Goal: Task Accomplishment & Management: Use online tool/utility

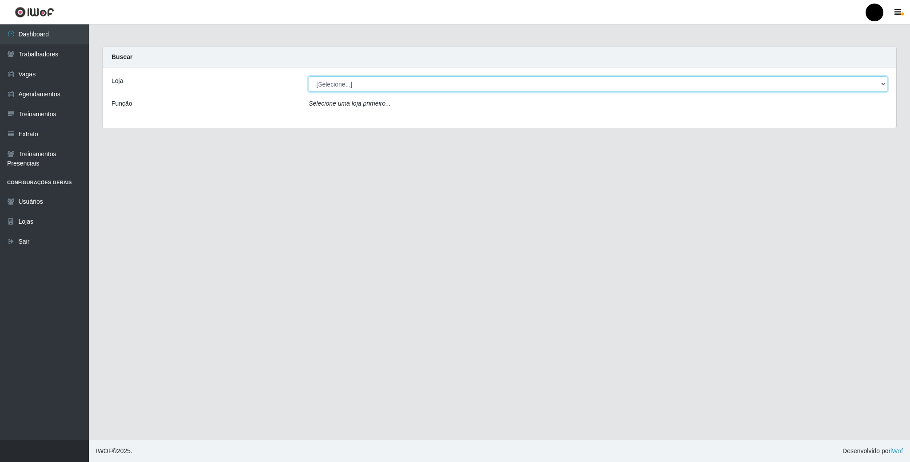
drag, startPoint x: 0, startPoint y: 0, endPoint x: 851, endPoint y: 88, distance: 856.0
click at [885, 84] on select "[Selecione...] SuperFácil Atacado - Emaús" at bounding box center [598, 84] width 579 height 16
select select "407"
click at [309, 76] on select "[Selecione...] SuperFácil Atacado - Emaús" at bounding box center [598, 84] width 579 height 16
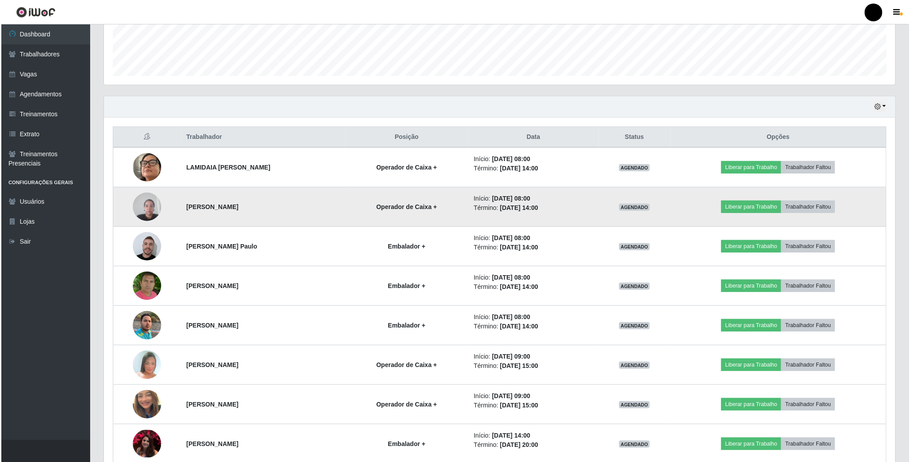
scroll to position [262, 0]
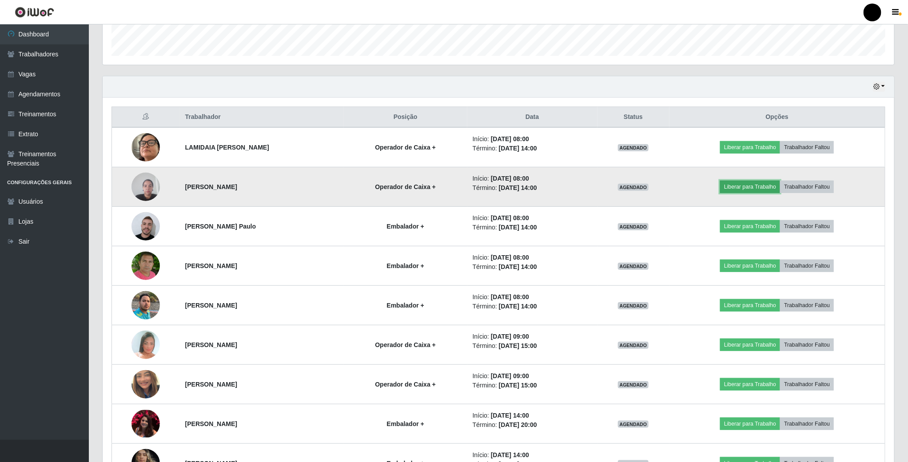
click at [764, 186] on button "Liberar para Trabalho" at bounding box center [750, 187] width 60 height 12
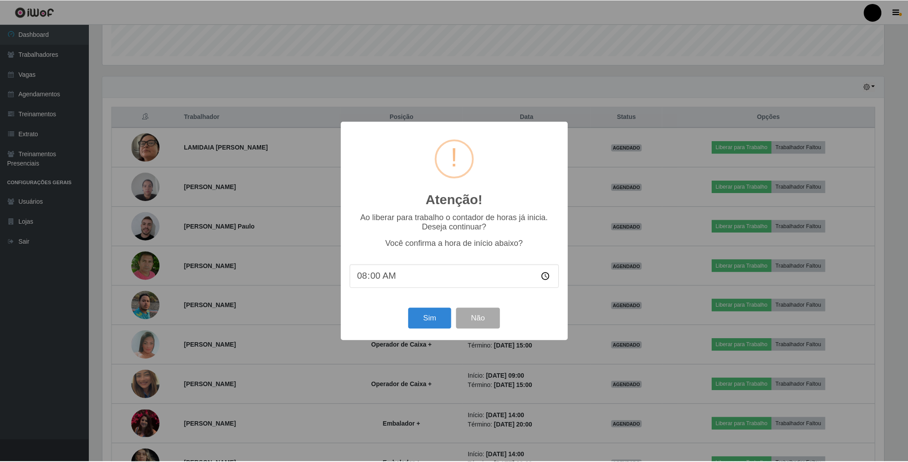
scroll to position [185, 784]
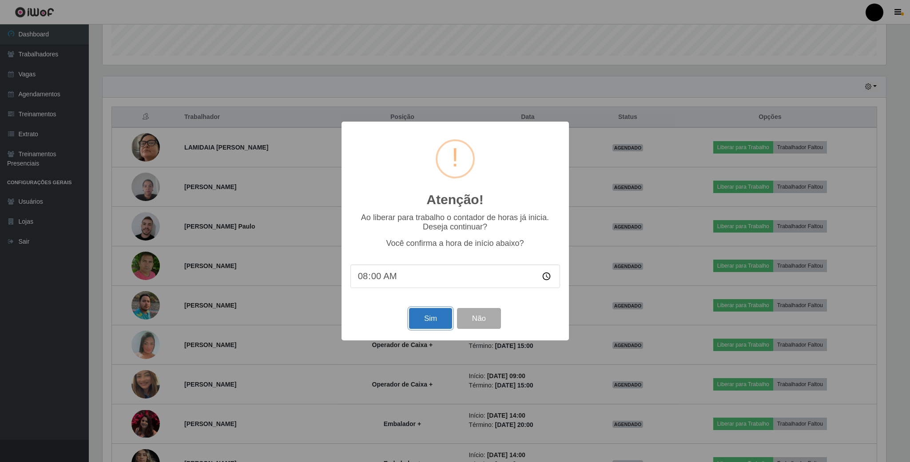
click at [434, 320] on button "Sim" at bounding box center [430, 318] width 43 height 21
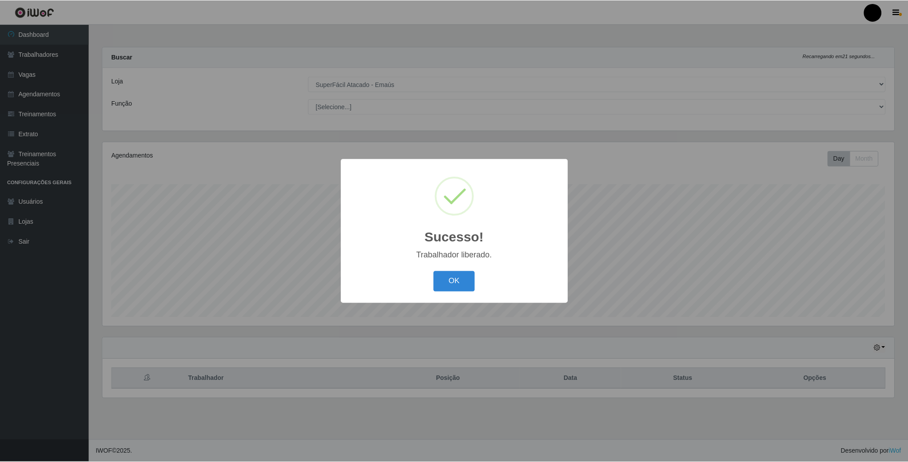
scroll to position [185, 793]
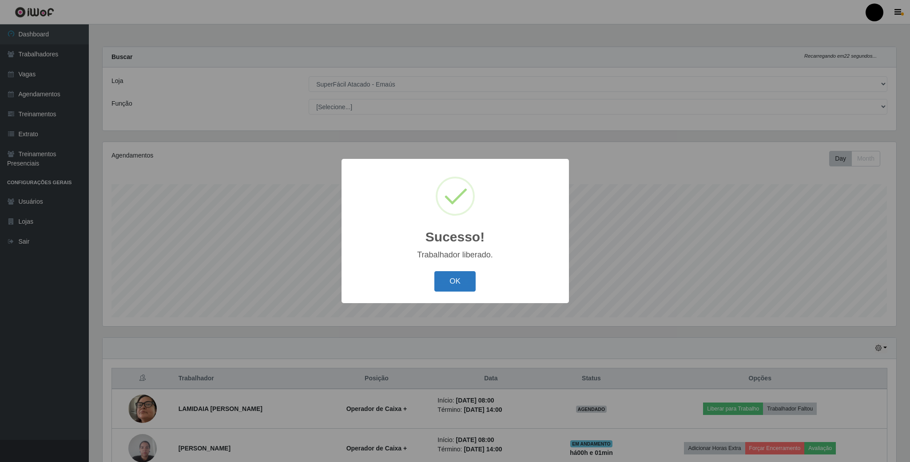
click at [448, 280] on button "OK" at bounding box center [454, 281] width 41 height 21
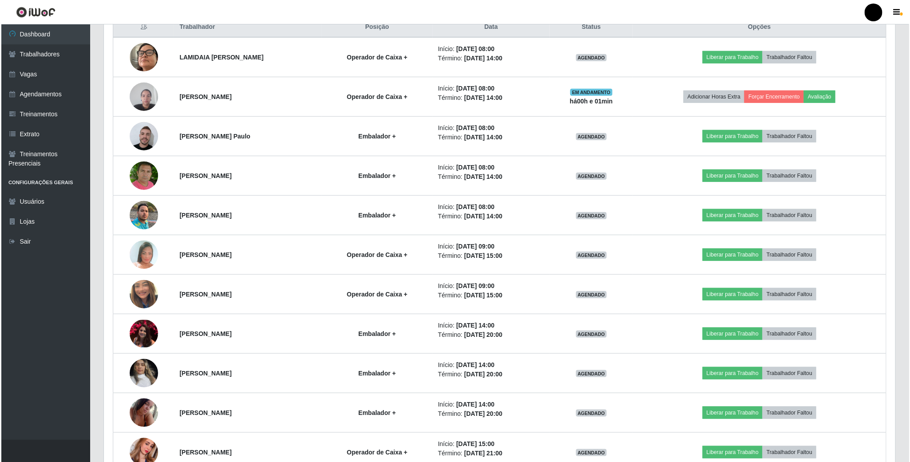
scroll to position [328, 0]
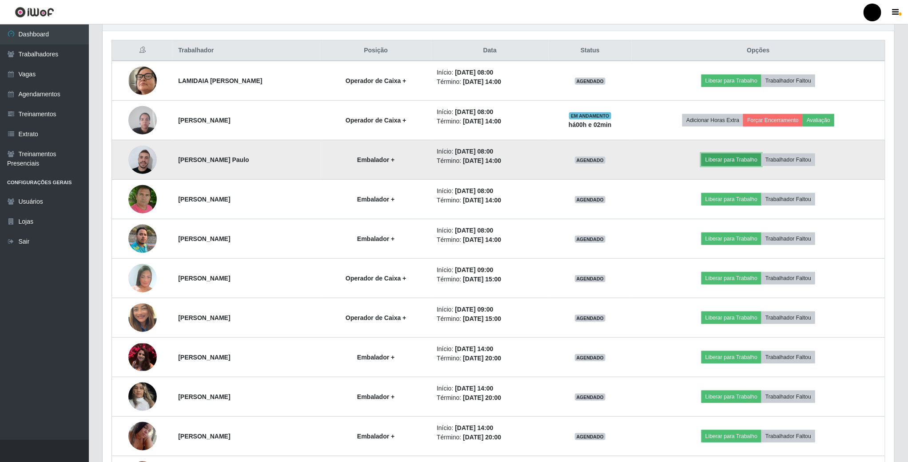
click at [760, 166] on button "Liberar para Trabalho" at bounding box center [731, 160] width 60 height 12
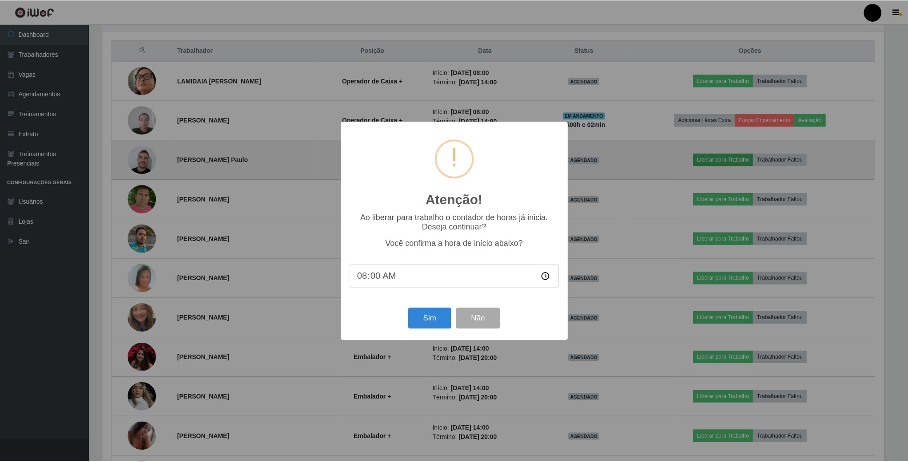
scroll to position [185, 784]
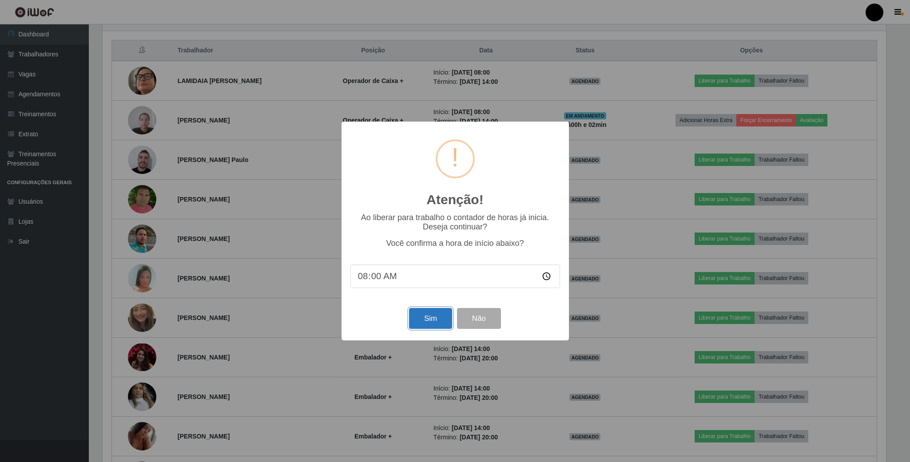
click at [436, 320] on button "Sim" at bounding box center [430, 318] width 43 height 21
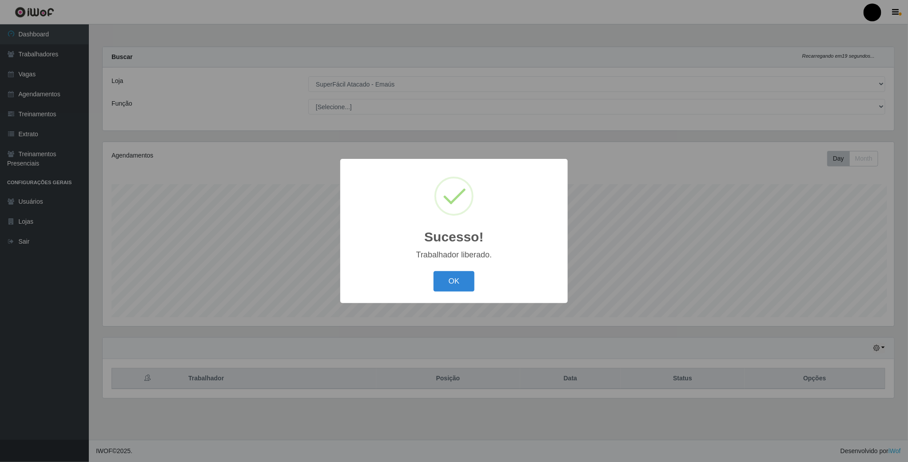
scroll to position [185, 793]
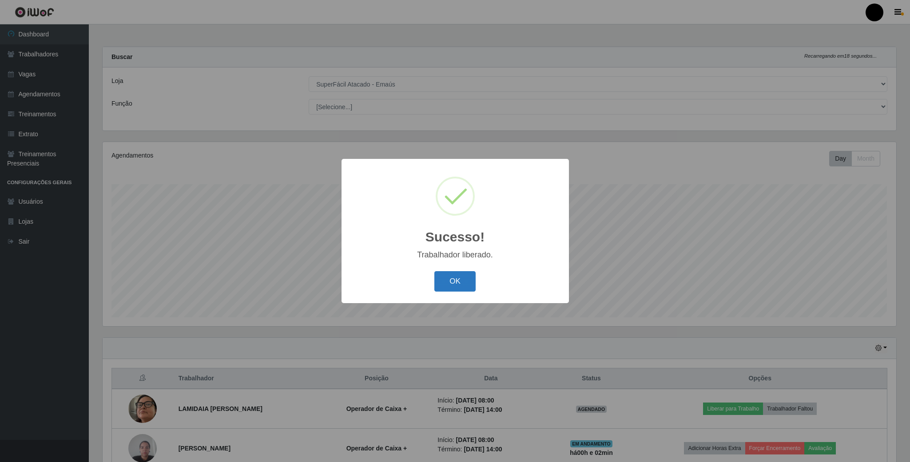
click at [454, 281] on button "OK" at bounding box center [454, 281] width 41 height 21
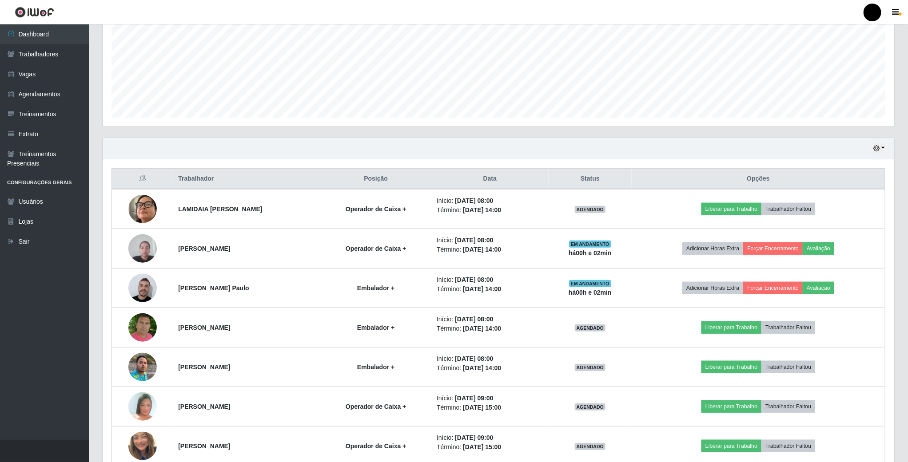
scroll to position [266, 0]
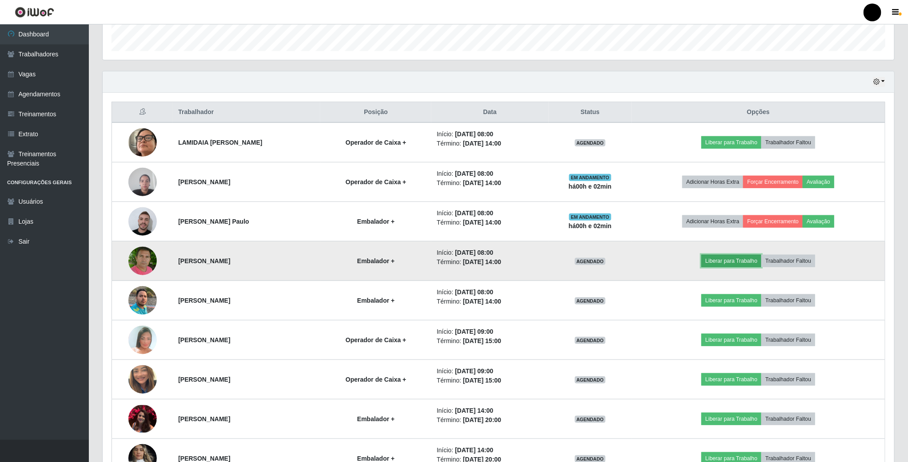
click at [728, 263] on button "Liberar para Trabalho" at bounding box center [731, 261] width 60 height 12
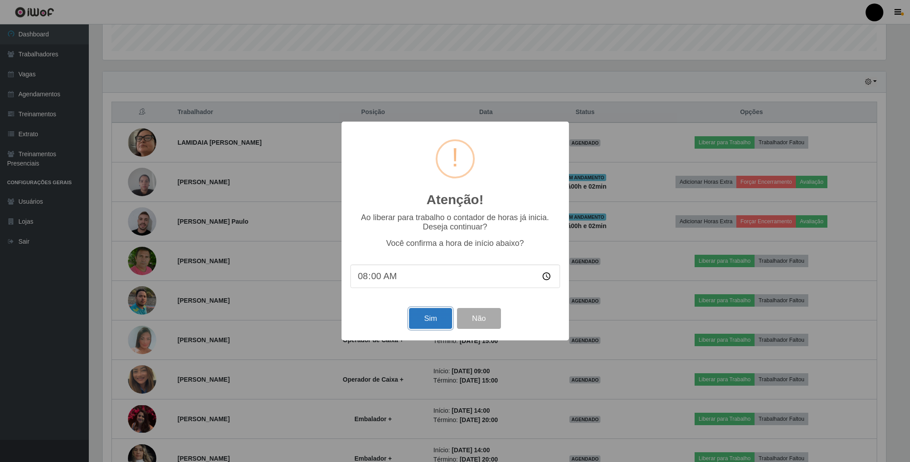
click at [435, 322] on button "Sim" at bounding box center [430, 318] width 43 height 21
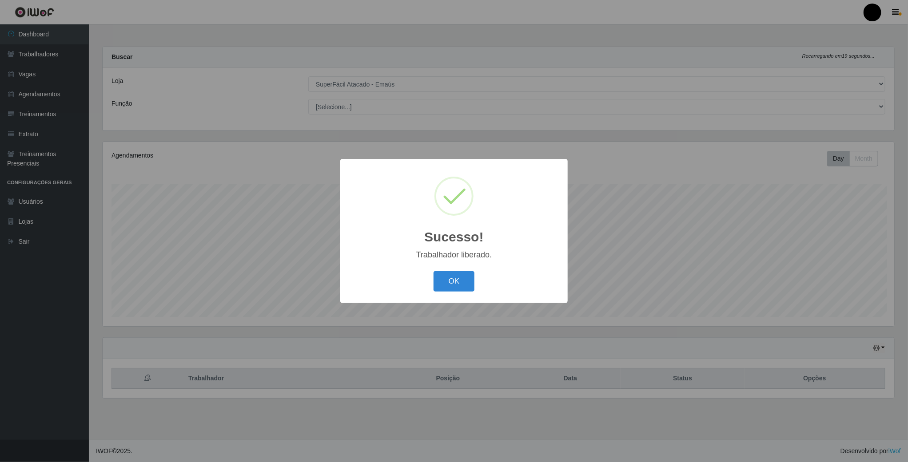
scroll to position [185, 793]
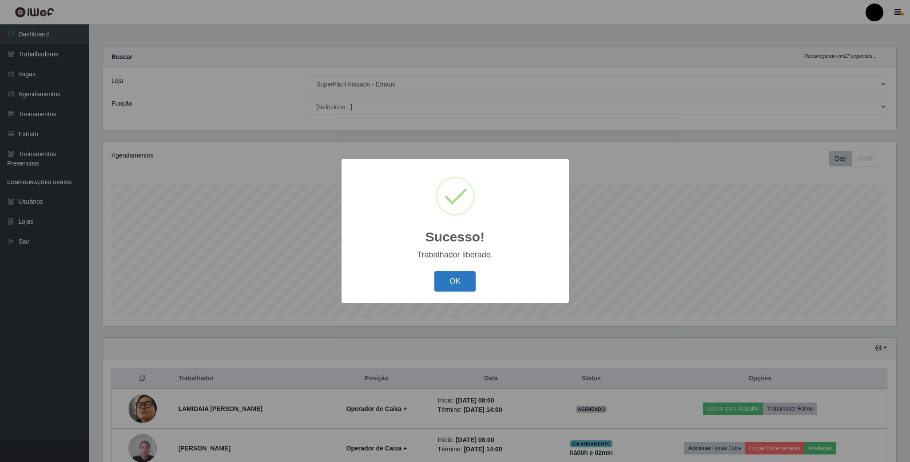
click at [456, 282] on button "OK" at bounding box center [454, 281] width 41 height 21
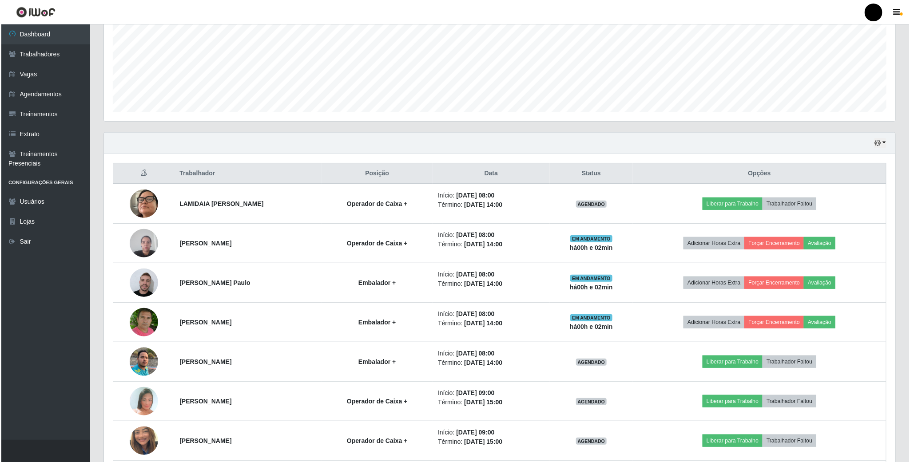
scroll to position [266, 0]
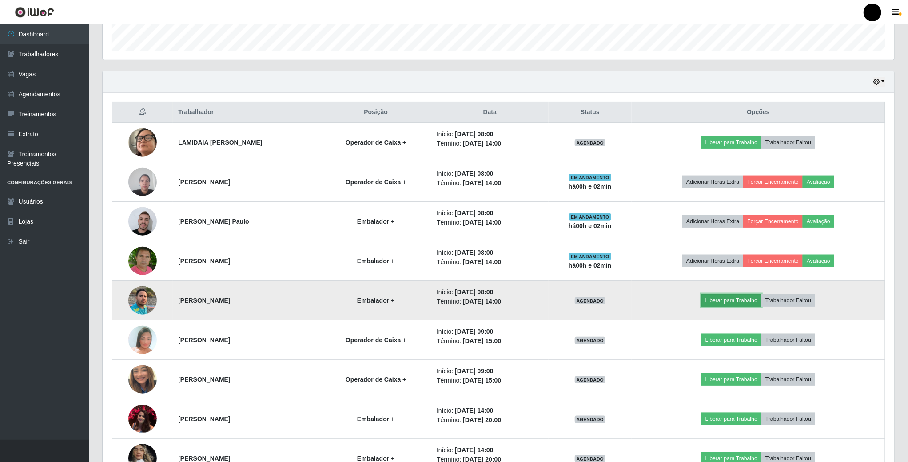
click at [759, 302] on button "Liberar para Trabalho" at bounding box center [731, 300] width 60 height 12
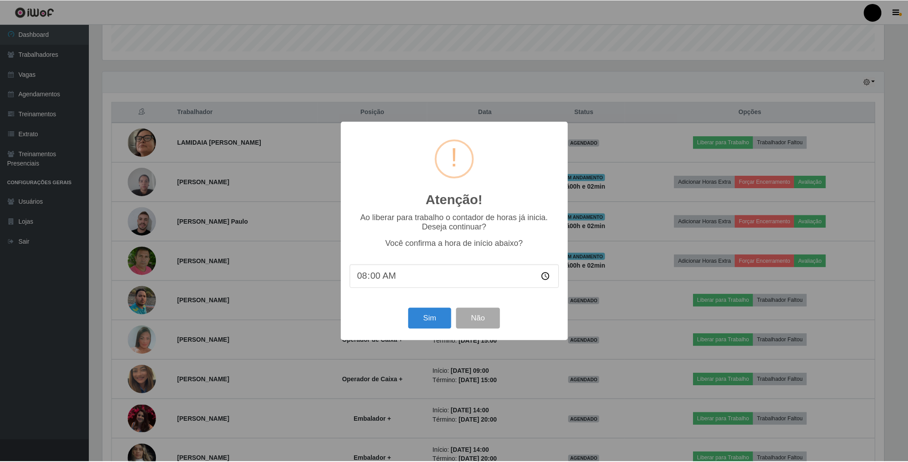
scroll to position [185, 784]
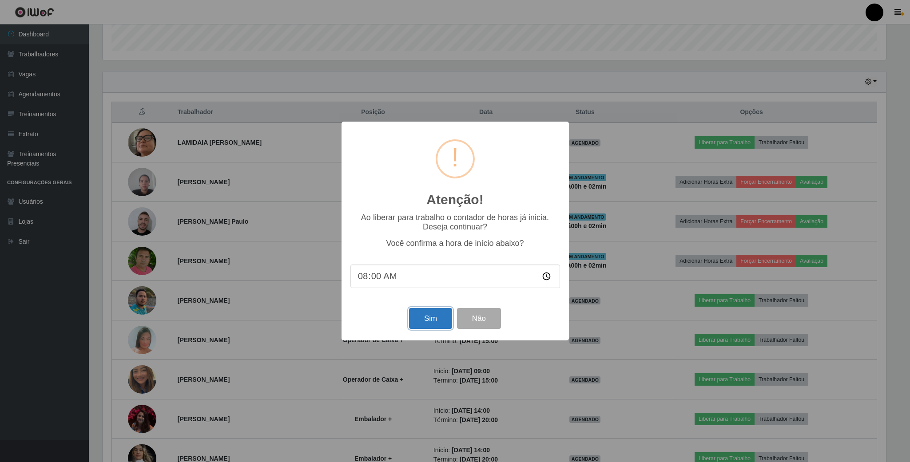
click at [418, 317] on button "Sim" at bounding box center [430, 318] width 43 height 21
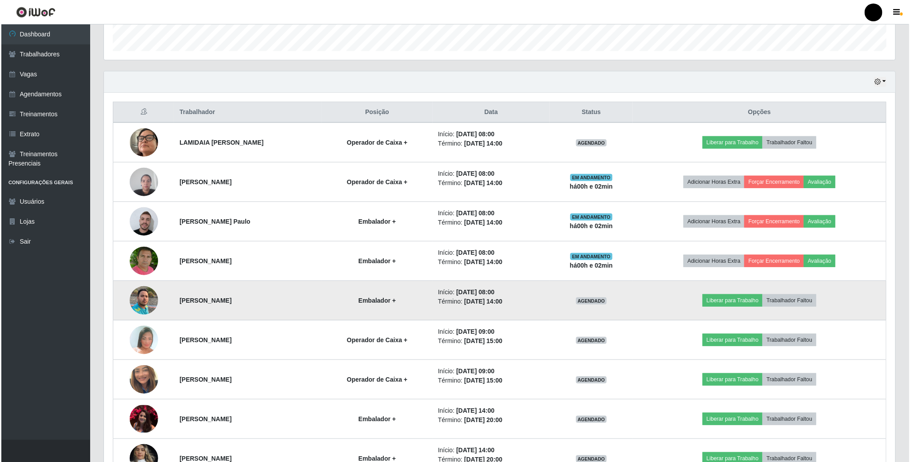
scroll to position [185, 793]
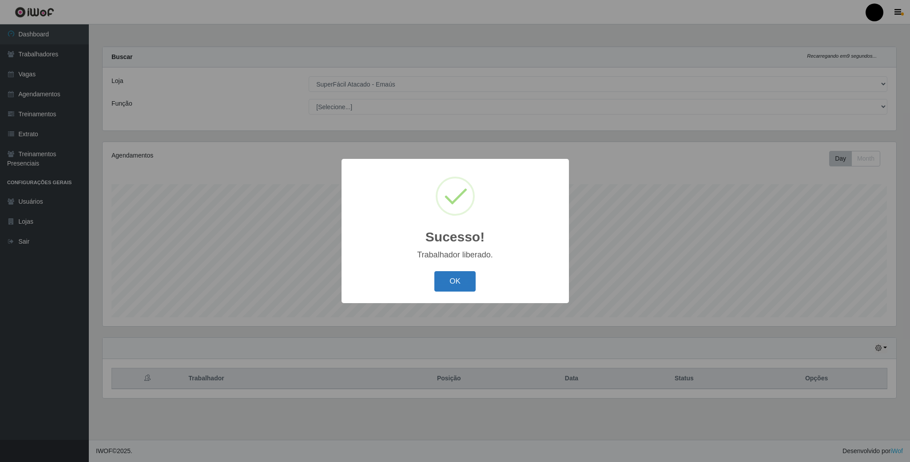
click at [453, 278] on button "OK" at bounding box center [454, 281] width 41 height 21
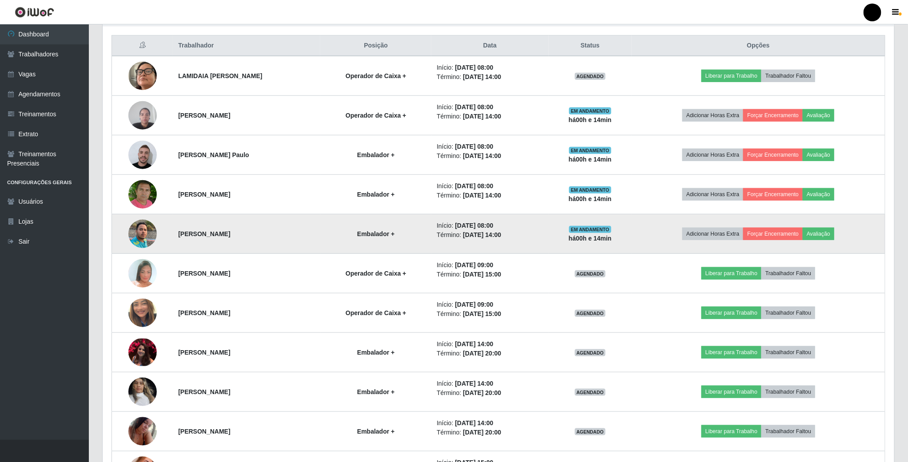
scroll to position [266, 0]
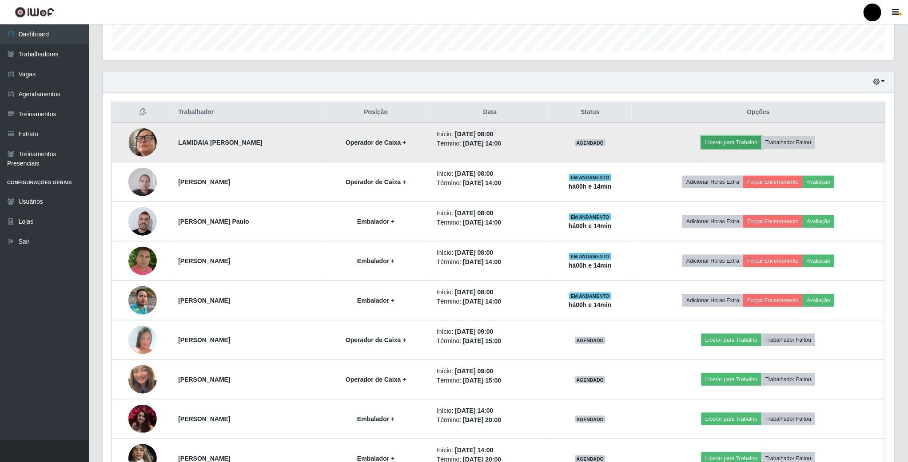
click at [731, 146] on button "Liberar para Trabalho" at bounding box center [731, 142] width 60 height 12
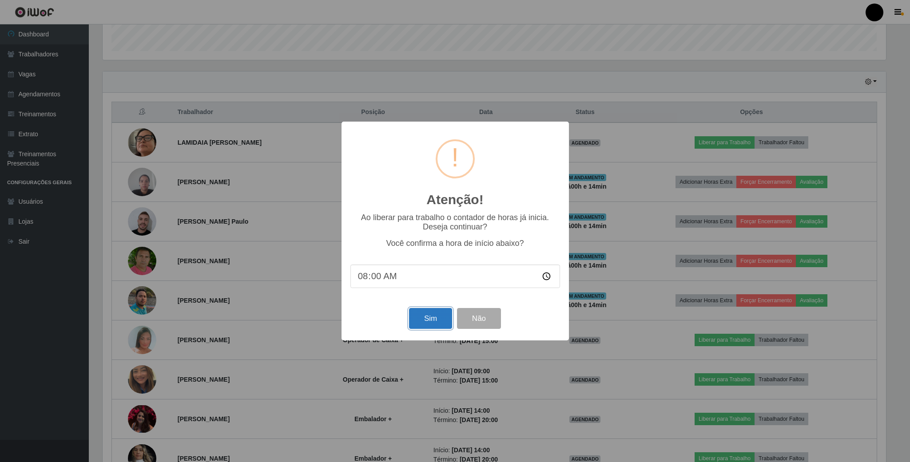
click at [416, 324] on button "Sim" at bounding box center [430, 318] width 43 height 21
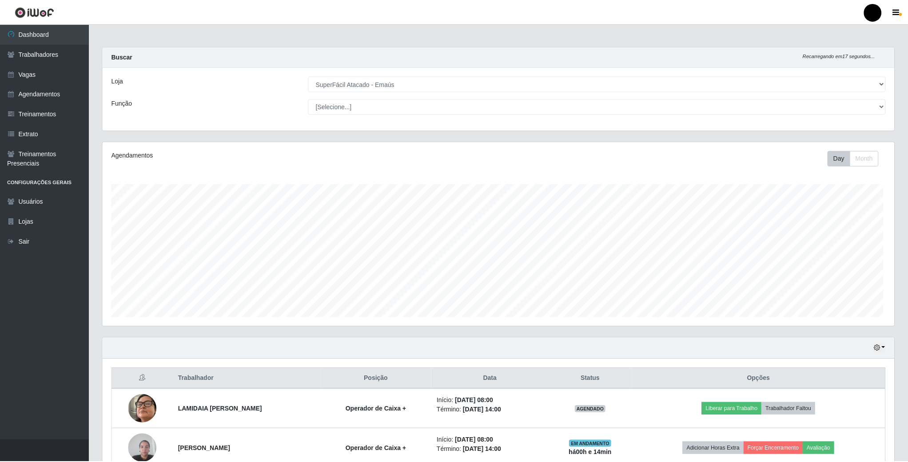
scroll to position [185, 793]
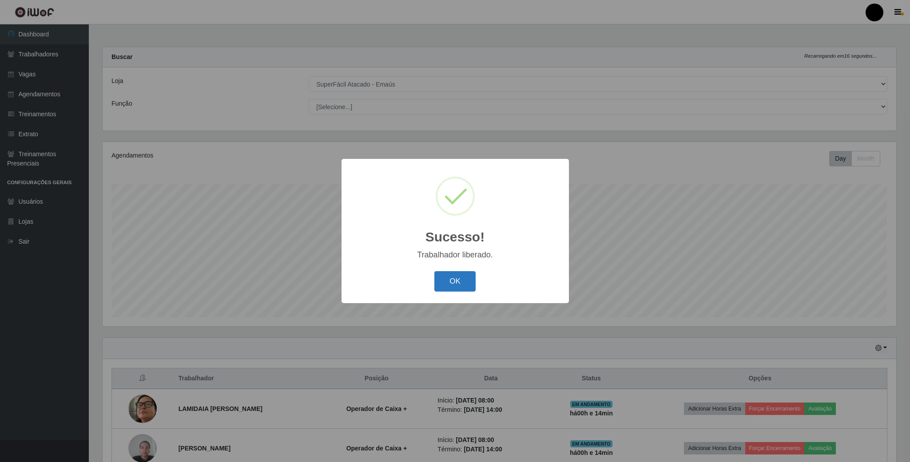
click at [456, 285] on button "OK" at bounding box center [454, 281] width 41 height 21
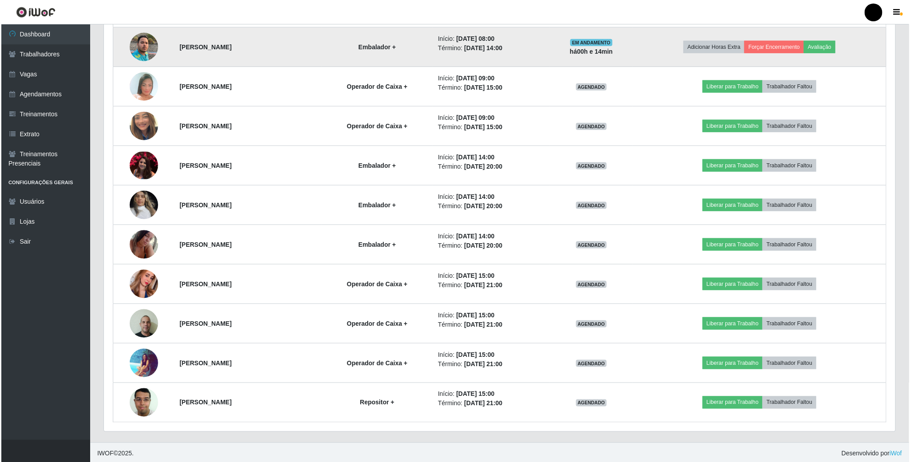
scroll to position [528, 0]
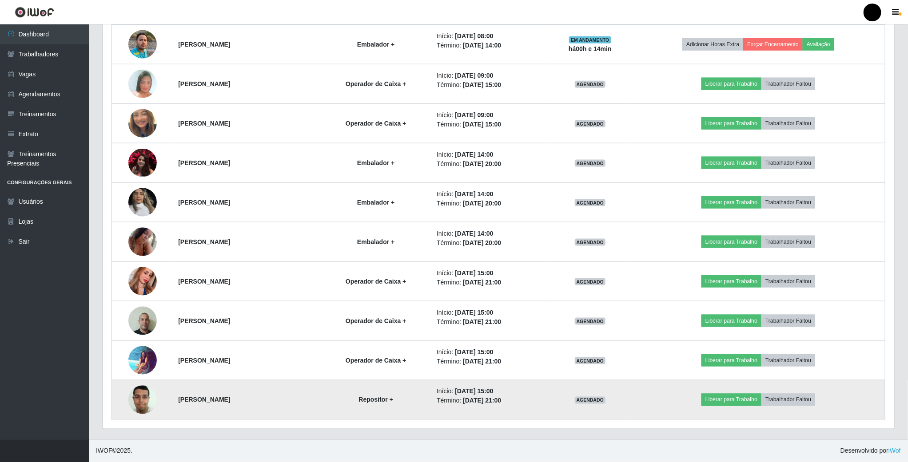
click at [140, 400] on img at bounding box center [142, 400] width 28 height 38
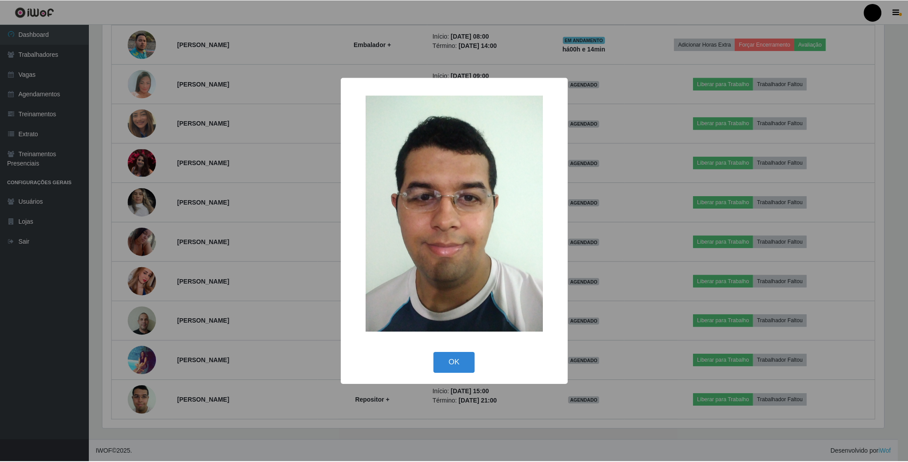
scroll to position [185, 784]
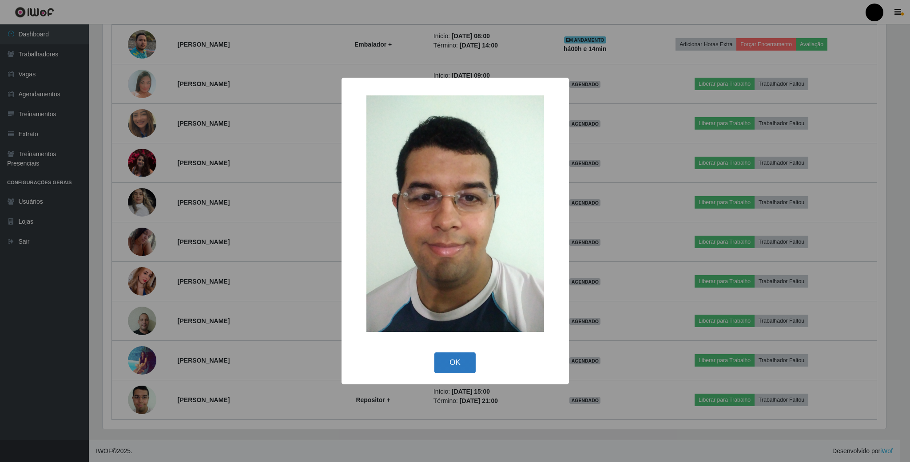
click at [455, 368] on button "OK" at bounding box center [454, 363] width 41 height 21
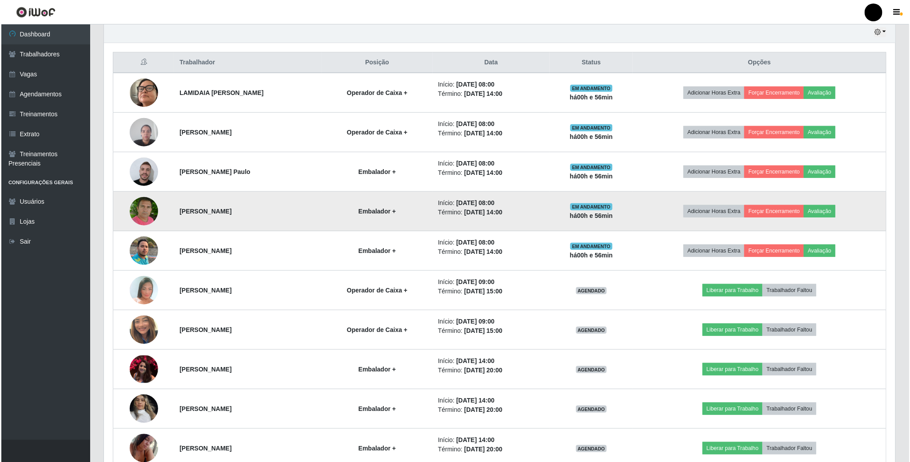
scroll to position [395, 0]
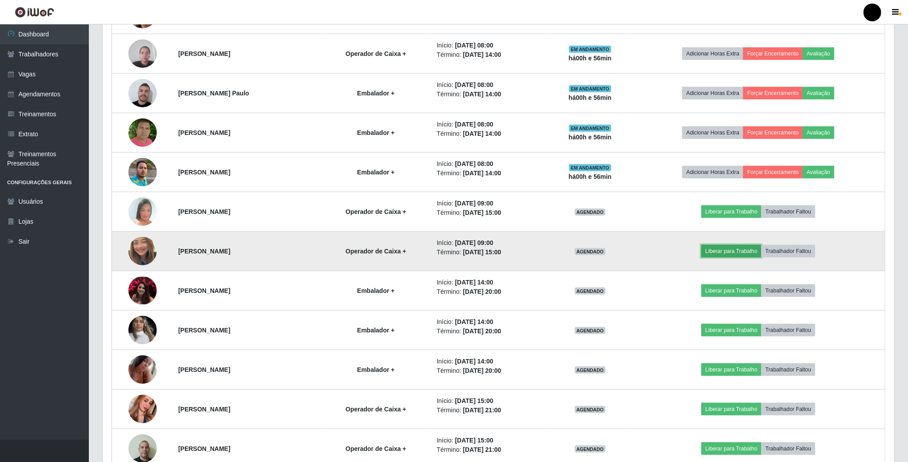
click at [739, 258] on button "Liberar para Trabalho" at bounding box center [731, 251] width 60 height 12
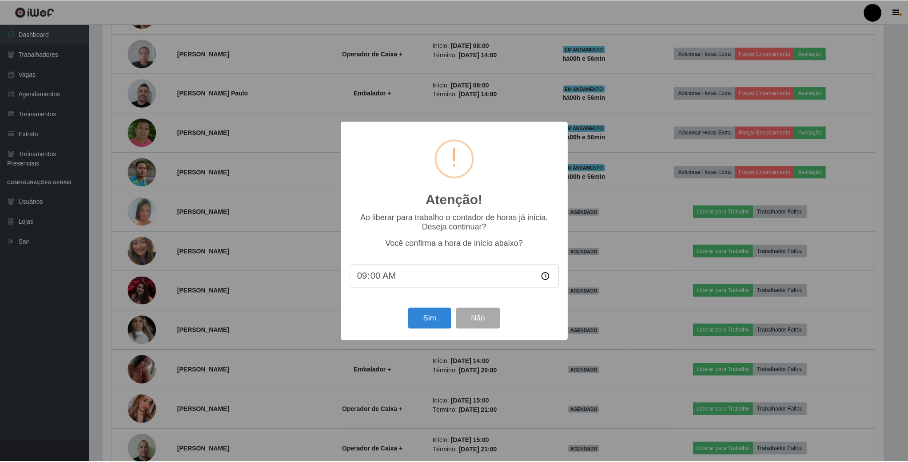
scroll to position [185, 784]
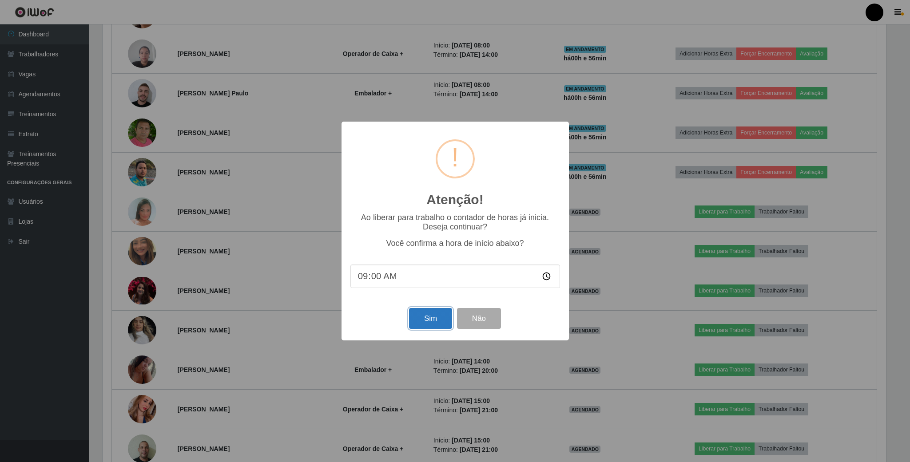
click at [417, 324] on button "Sim" at bounding box center [430, 318] width 43 height 21
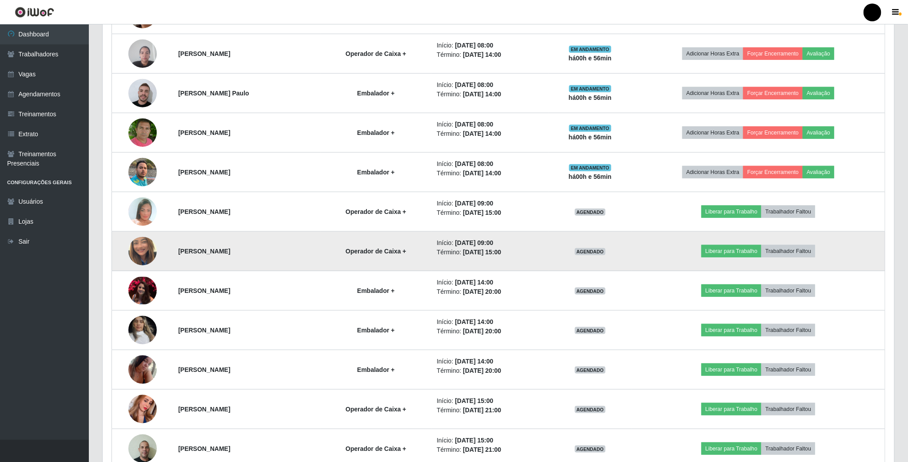
scroll to position [185, 793]
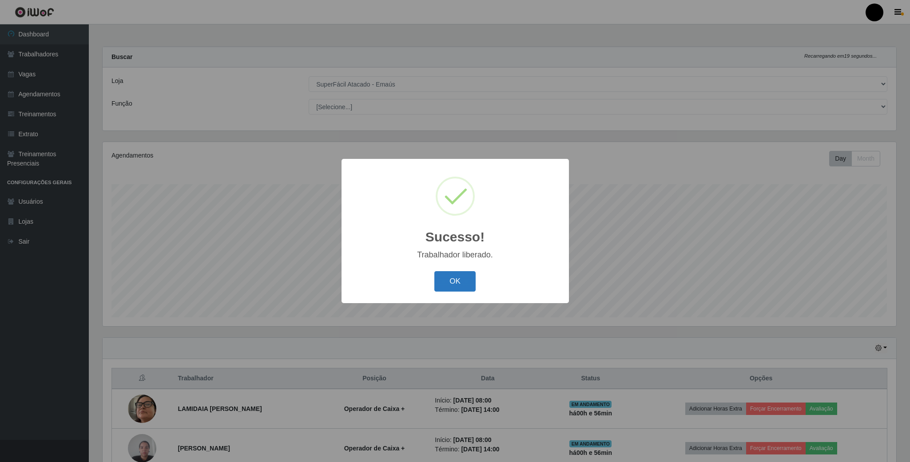
click at [454, 280] on button "OK" at bounding box center [454, 281] width 41 height 21
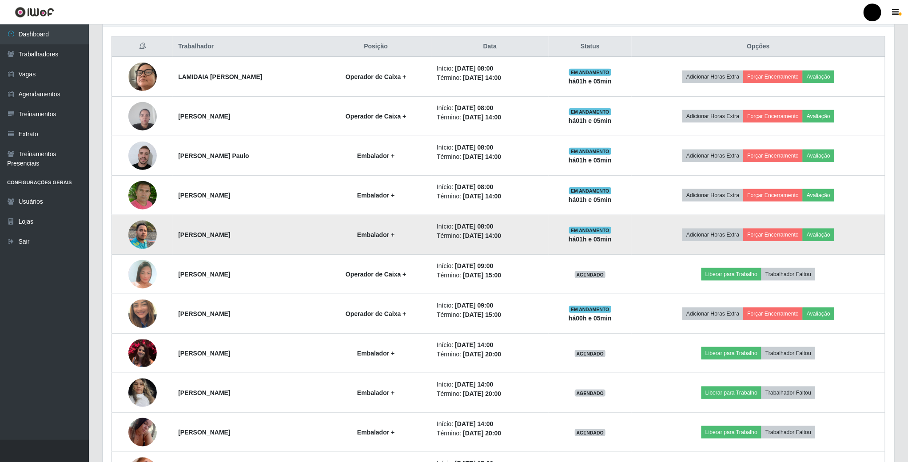
scroll to position [333, 0]
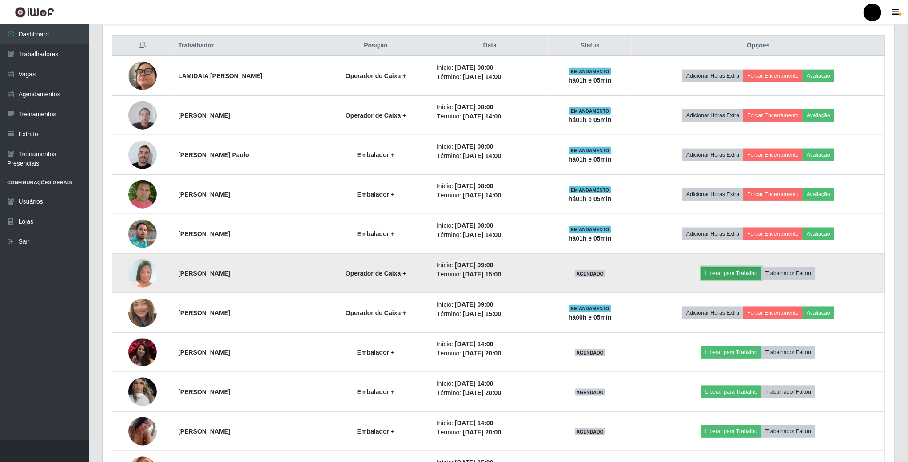
click at [743, 276] on button "Liberar para Trabalho" at bounding box center [731, 273] width 60 height 12
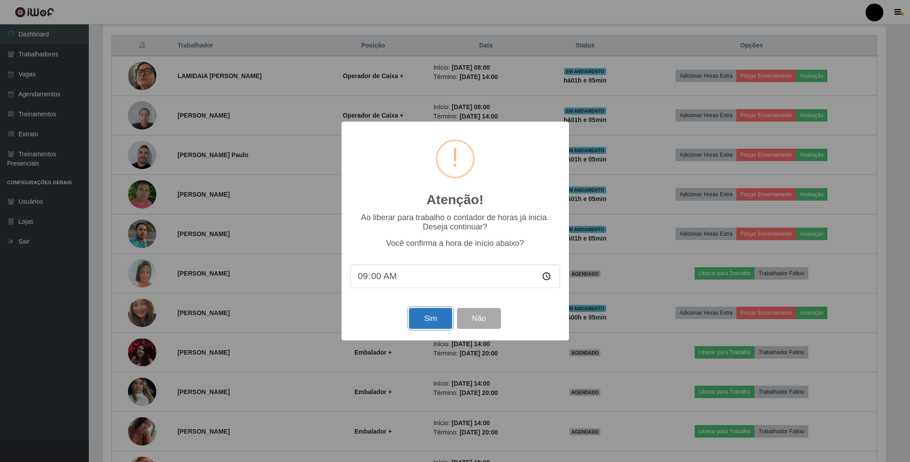
click at [431, 314] on button "Sim" at bounding box center [430, 318] width 43 height 21
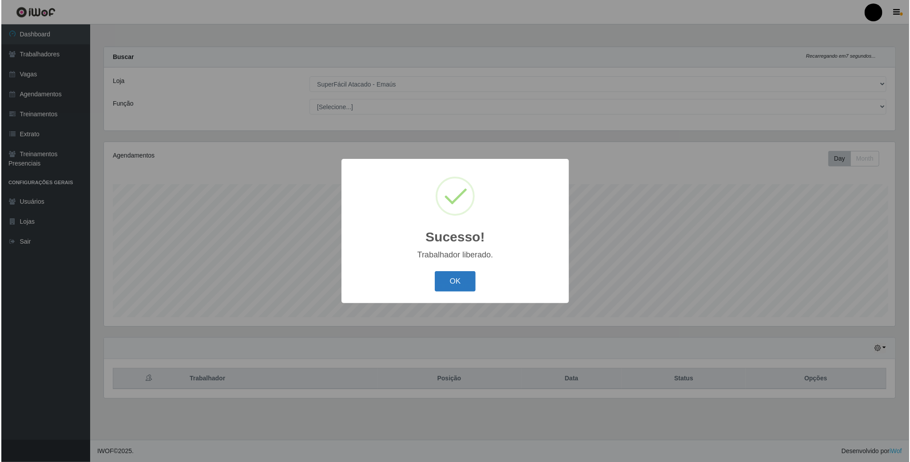
scroll to position [443982, 443373]
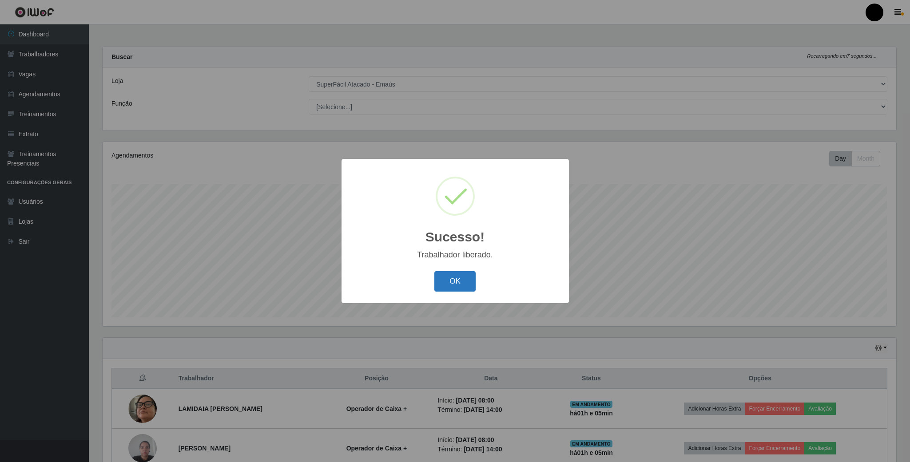
click at [456, 282] on button "OK" at bounding box center [454, 281] width 41 height 21
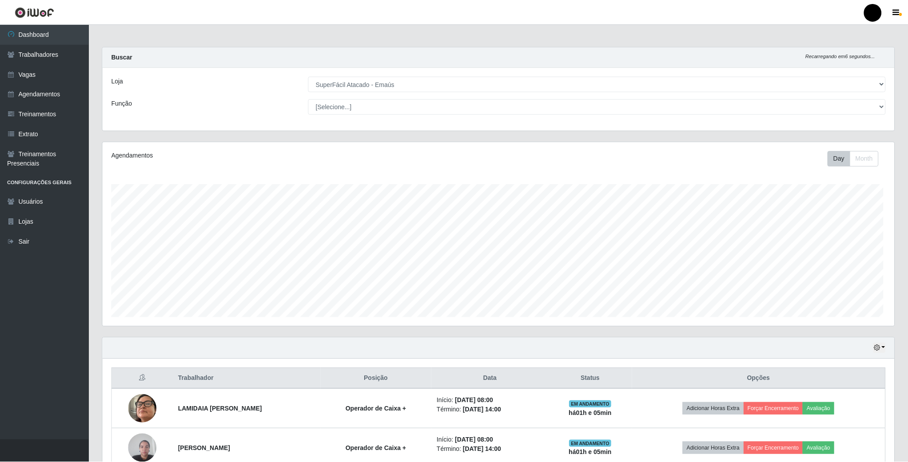
scroll to position [443982, 443375]
